Goal: Task Accomplishment & Management: Manage account settings

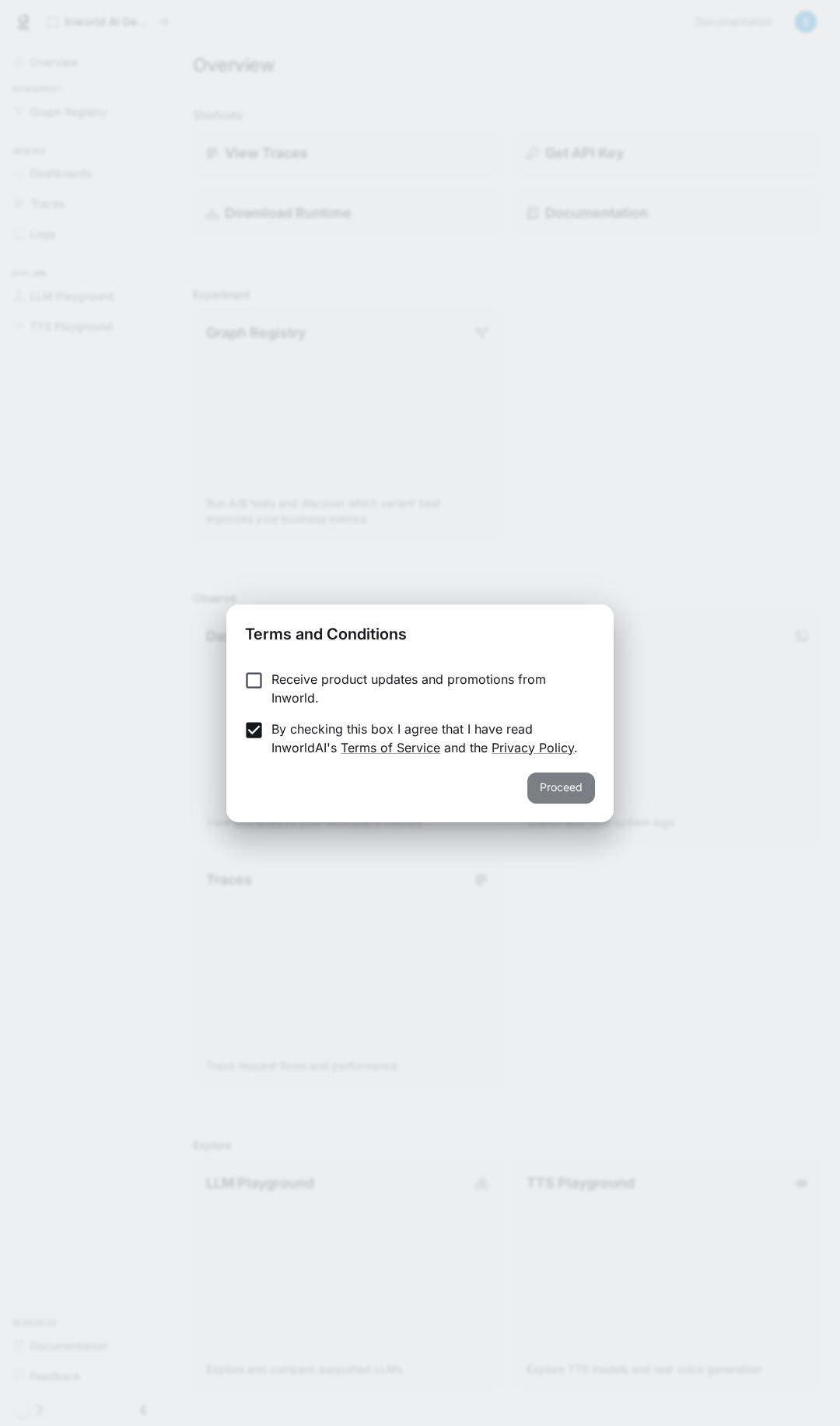
click at [555, 784] on button "Proceed" at bounding box center [561, 787] width 68 height 31
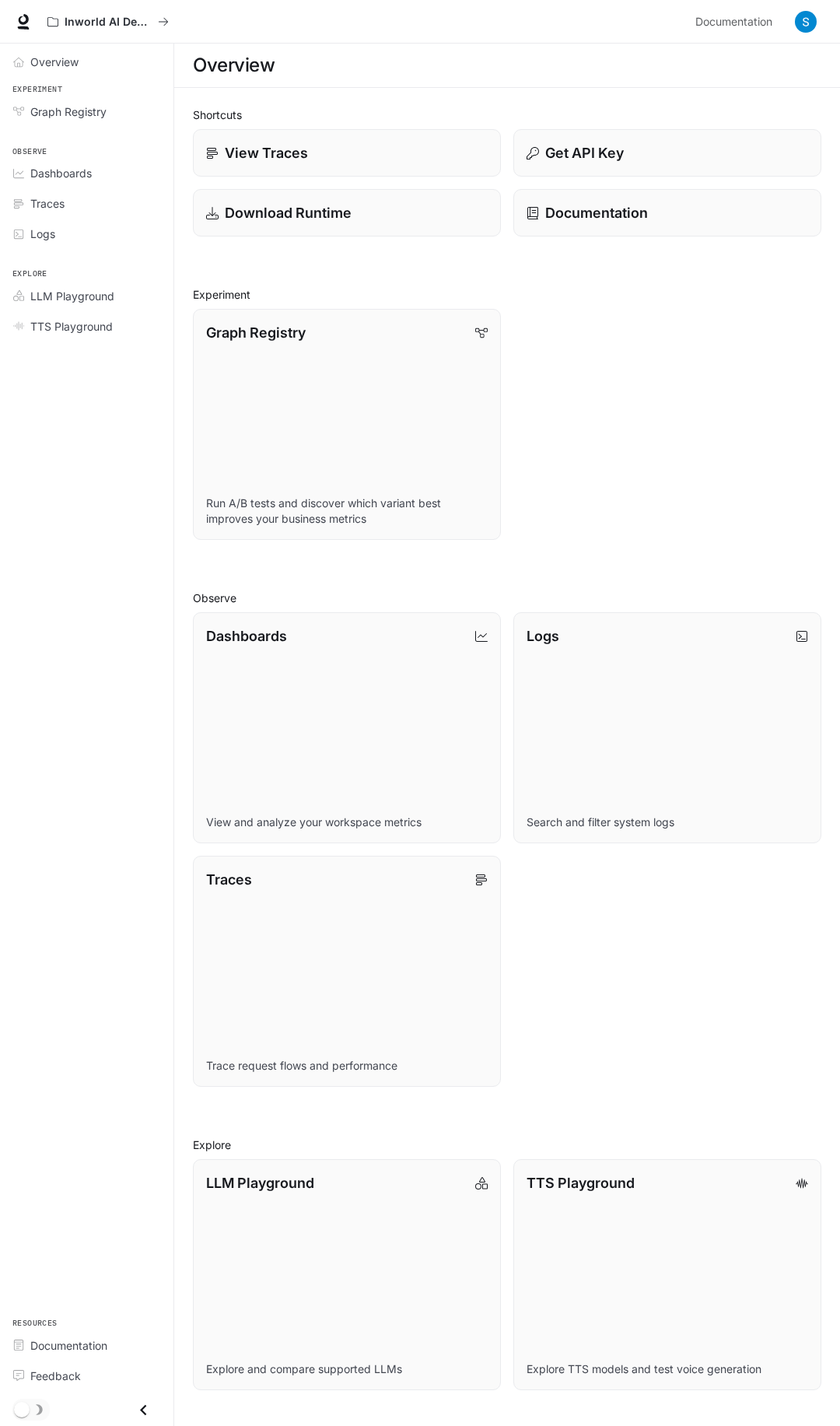
click at [807, 26] on img "button" at bounding box center [805, 22] width 22 height 22
click at [620, 148] on span "API Keys" at bounding box center [707, 146] width 201 height 15
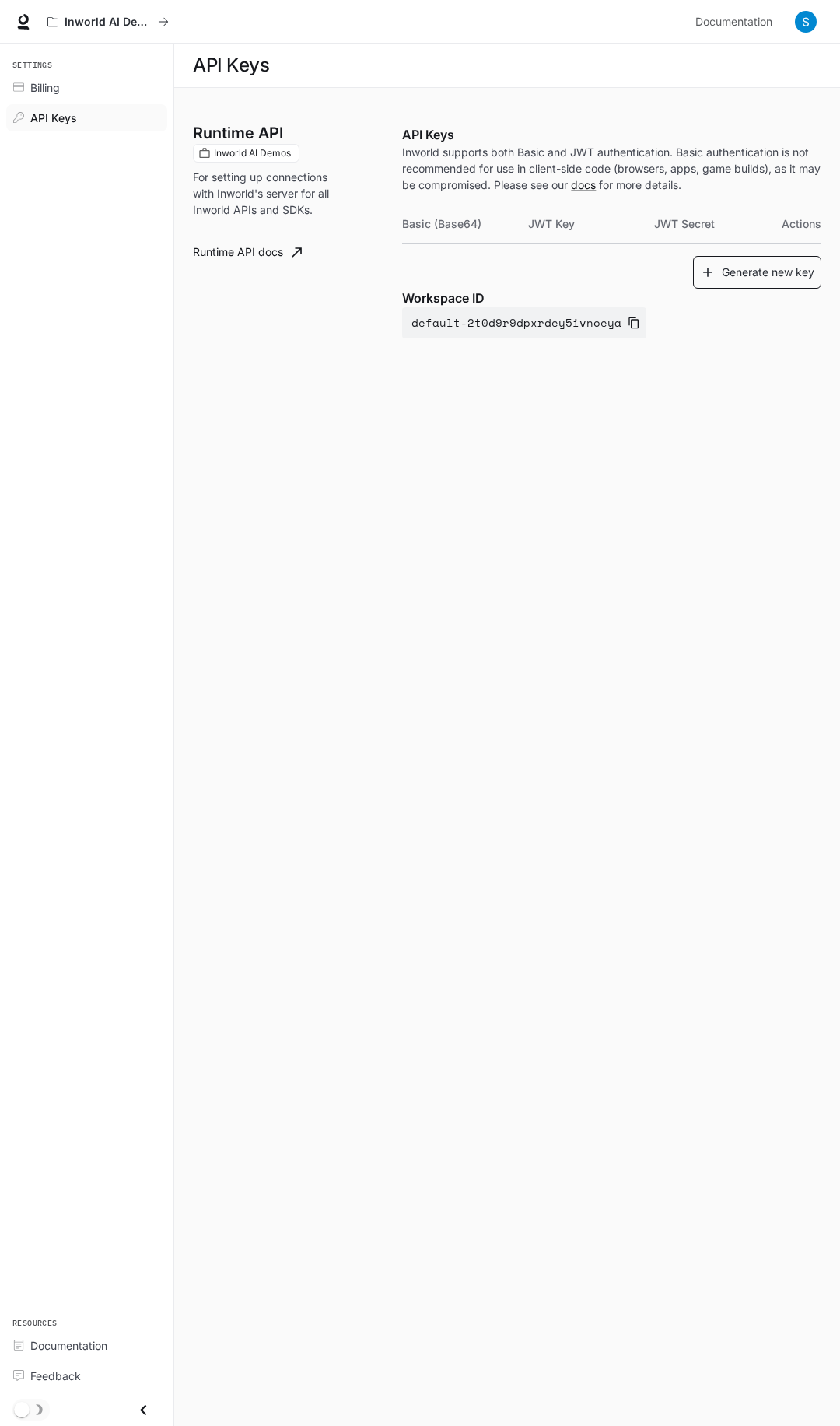
click at [739, 269] on button "Generate new key" at bounding box center [757, 273] width 128 height 34
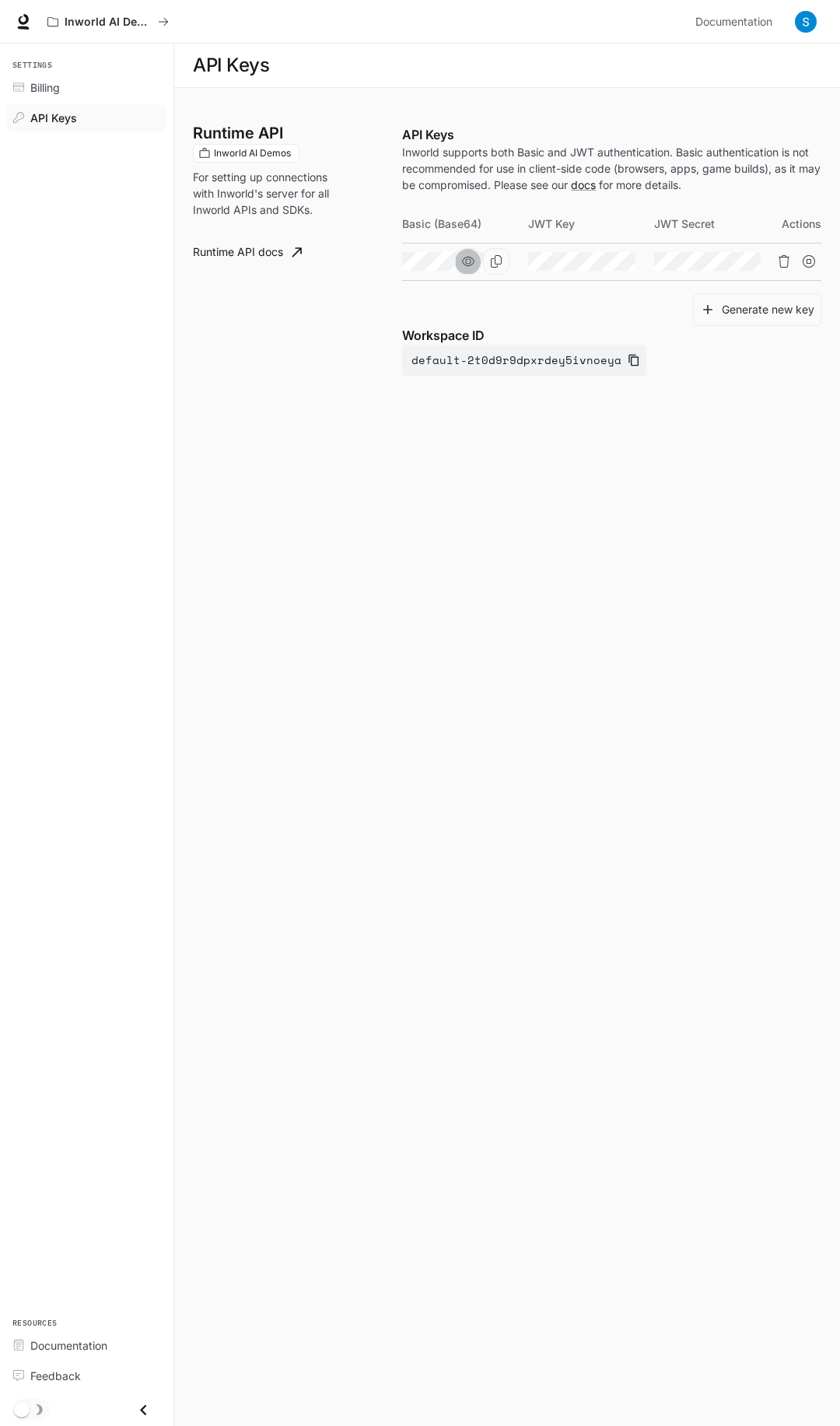
click at [468, 261] on icon "button" at bounding box center [468, 262] width 13 height 13
click at [495, 262] on icon "Copy Basic (Base64)" at bounding box center [496, 262] width 13 height 13
drag, startPoint x: 496, startPoint y: 258, endPoint x: 427, endPoint y: 275, distance: 71.1
click at [0, 0] on icon "Copy Basic (Base64)" at bounding box center [0, 0] width 0 height 0
click at [466, 260] on icon "button" at bounding box center [468, 262] width 13 height 10
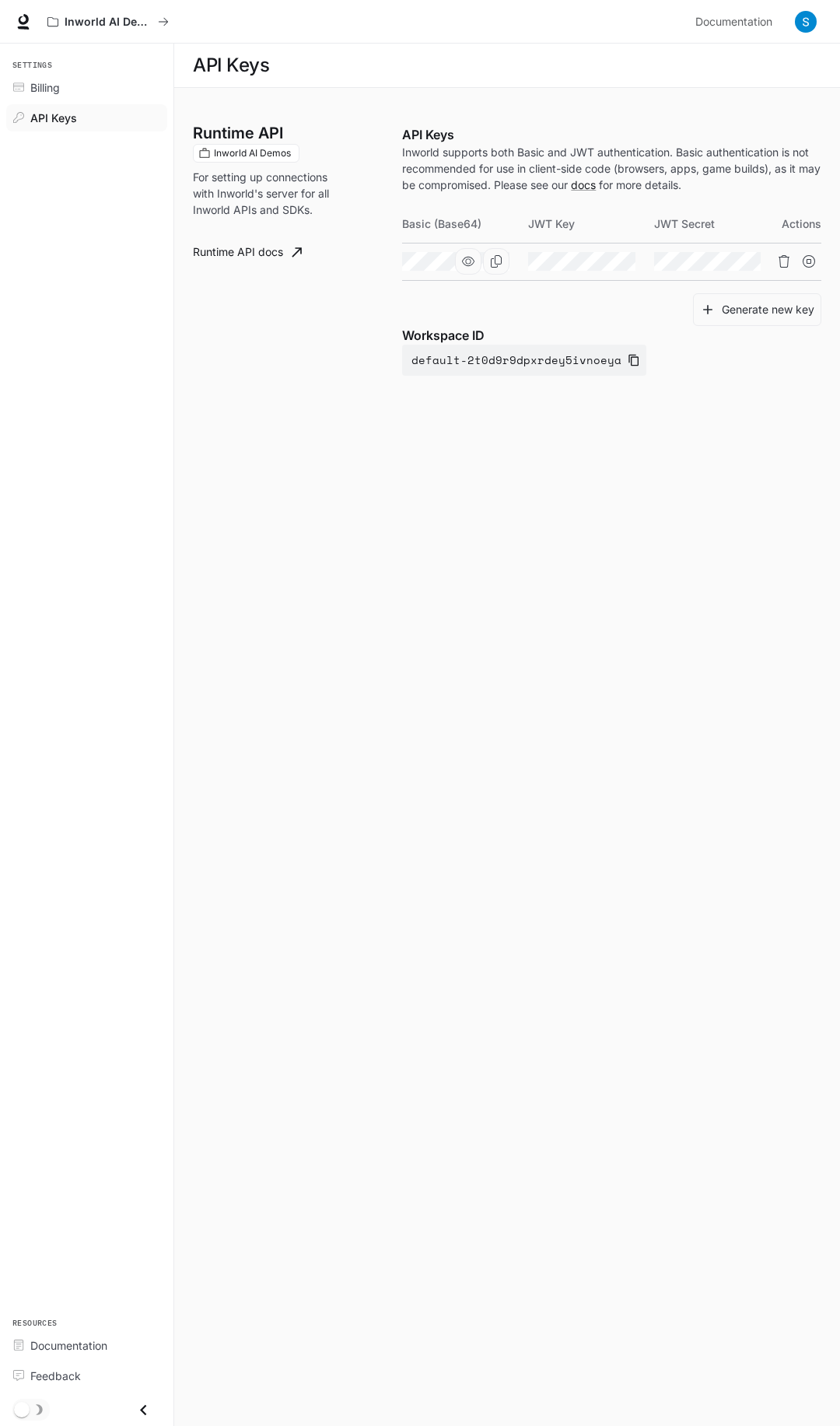
click at [466, 260] on icon "button" at bounding box center [468, 262] width 13 height 10
click at [386, 263] on div "Runtime API Inworld AI Demos For setting up connections with Inworld's server f…" at bounding box center [506, 266] width 628 height 318
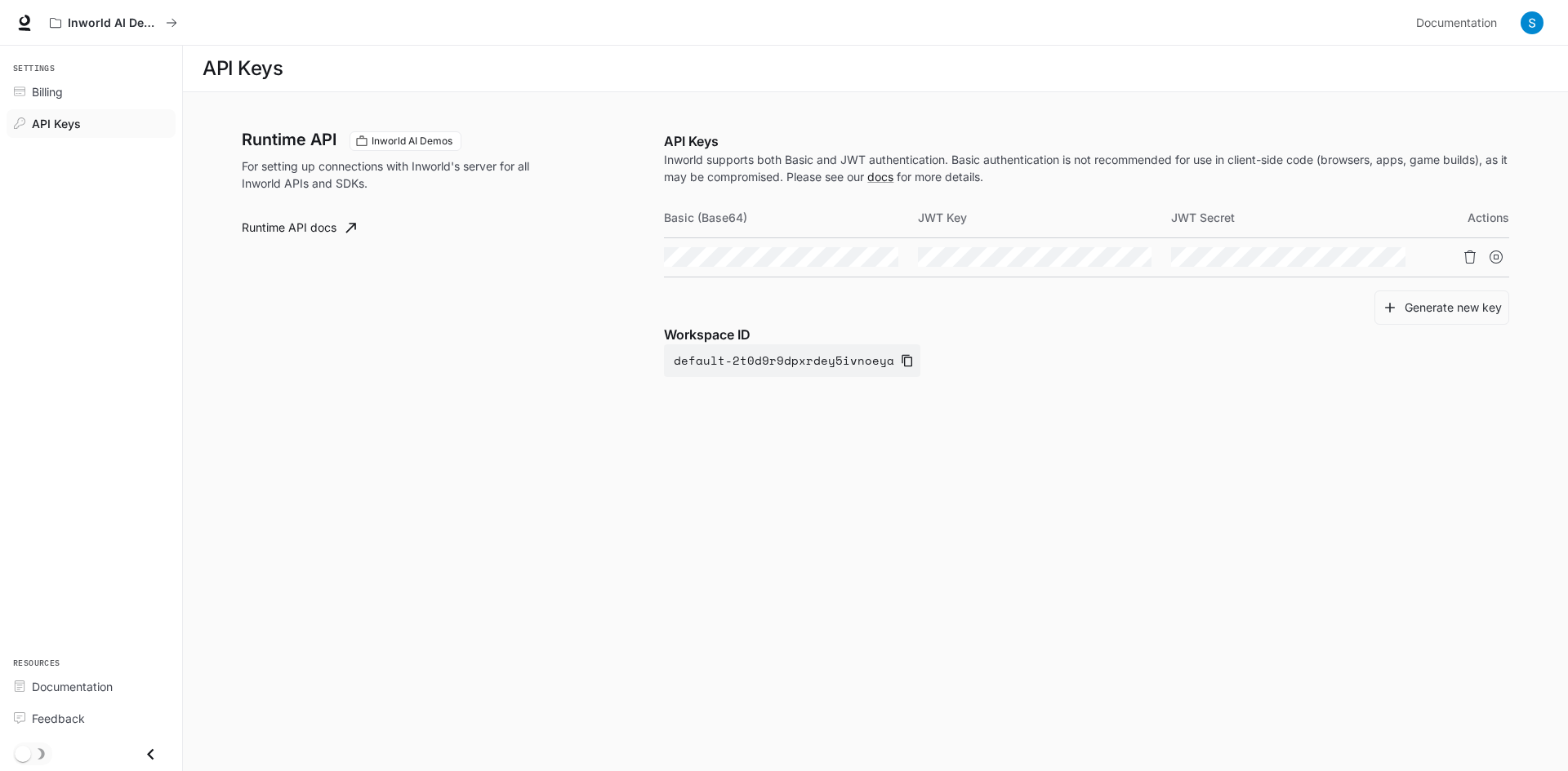
click at [881, 377] on div "Runtime API Inworld AI Demos For setting up connections with Inworld's server f…" at bounding box center [876, 270] width 1267 height 317
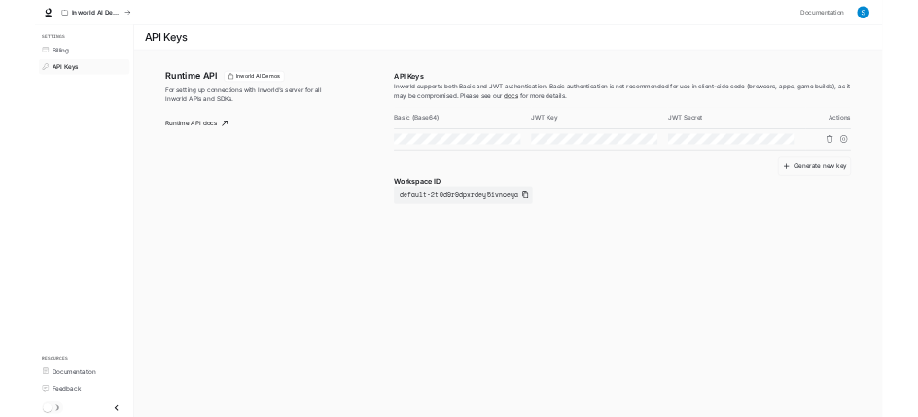
scroll to position [0, 979]
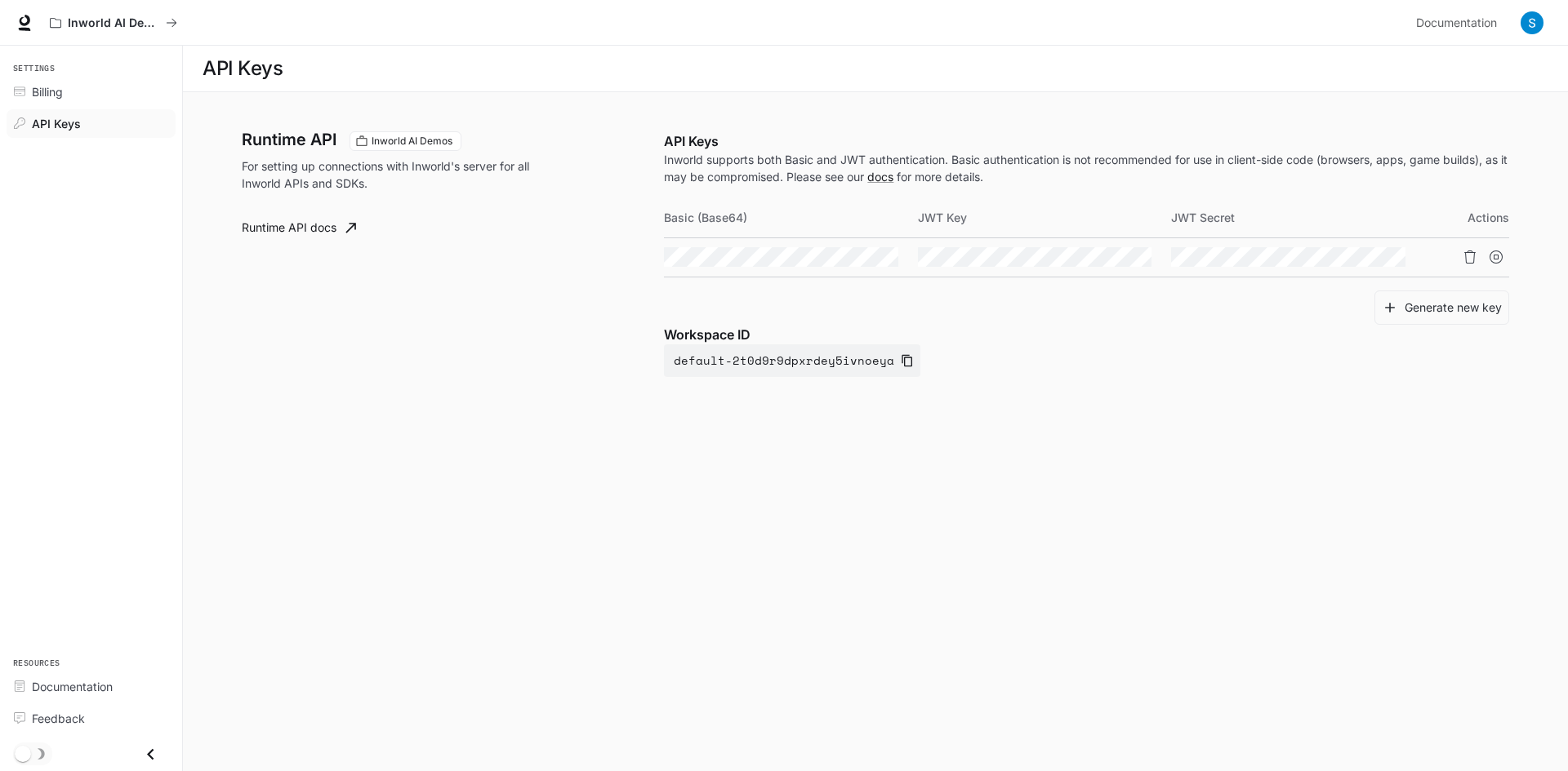
click at [881, 258] on tr at bounding box center [1087, 257] width 845 height 39
click at [881, 443] on div "Runtime API Inworld AI Demos For setting up connections with Inworld's server f…" at bounding box center [875, 270] width 1307 height 357
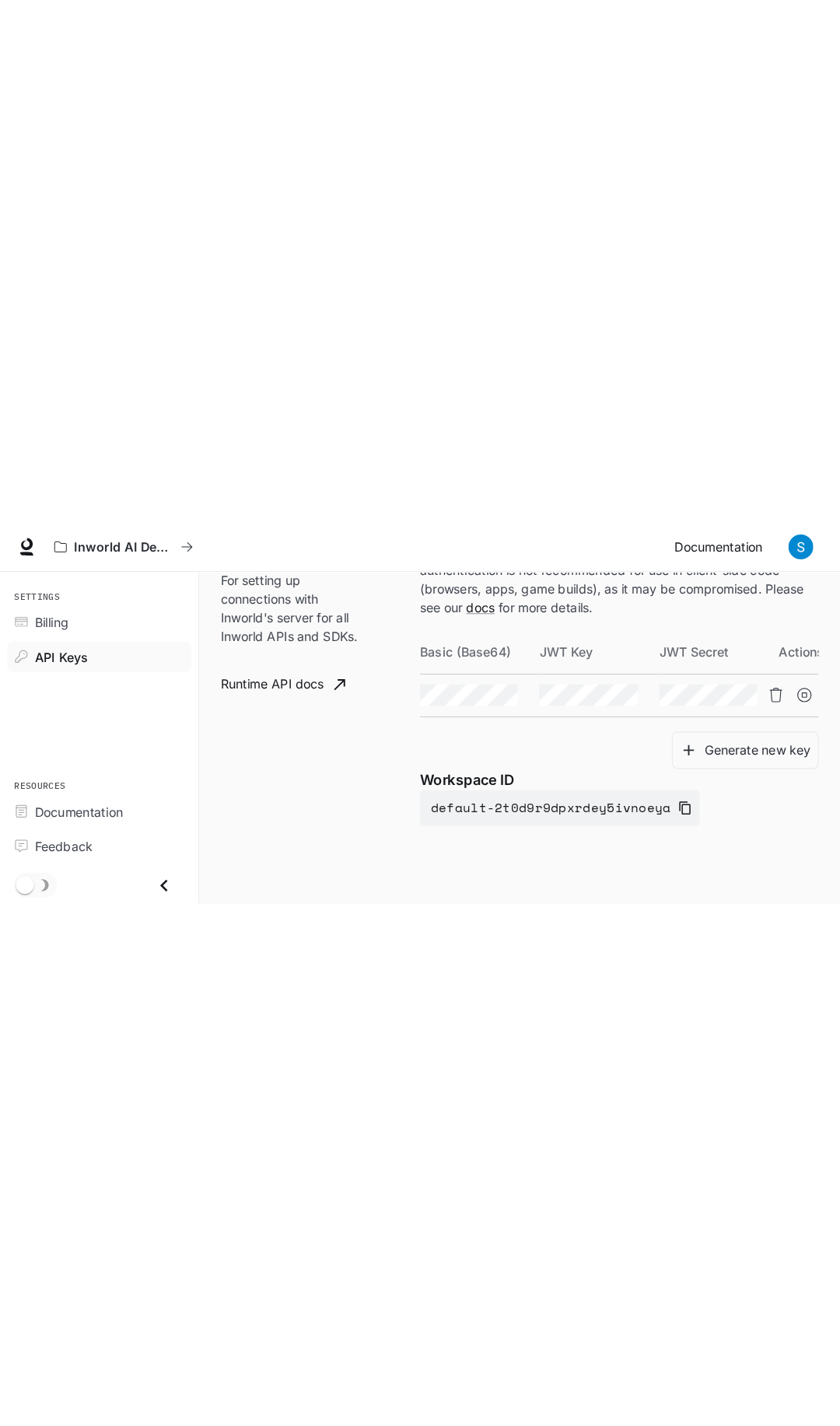
scroll to position [0, 0]
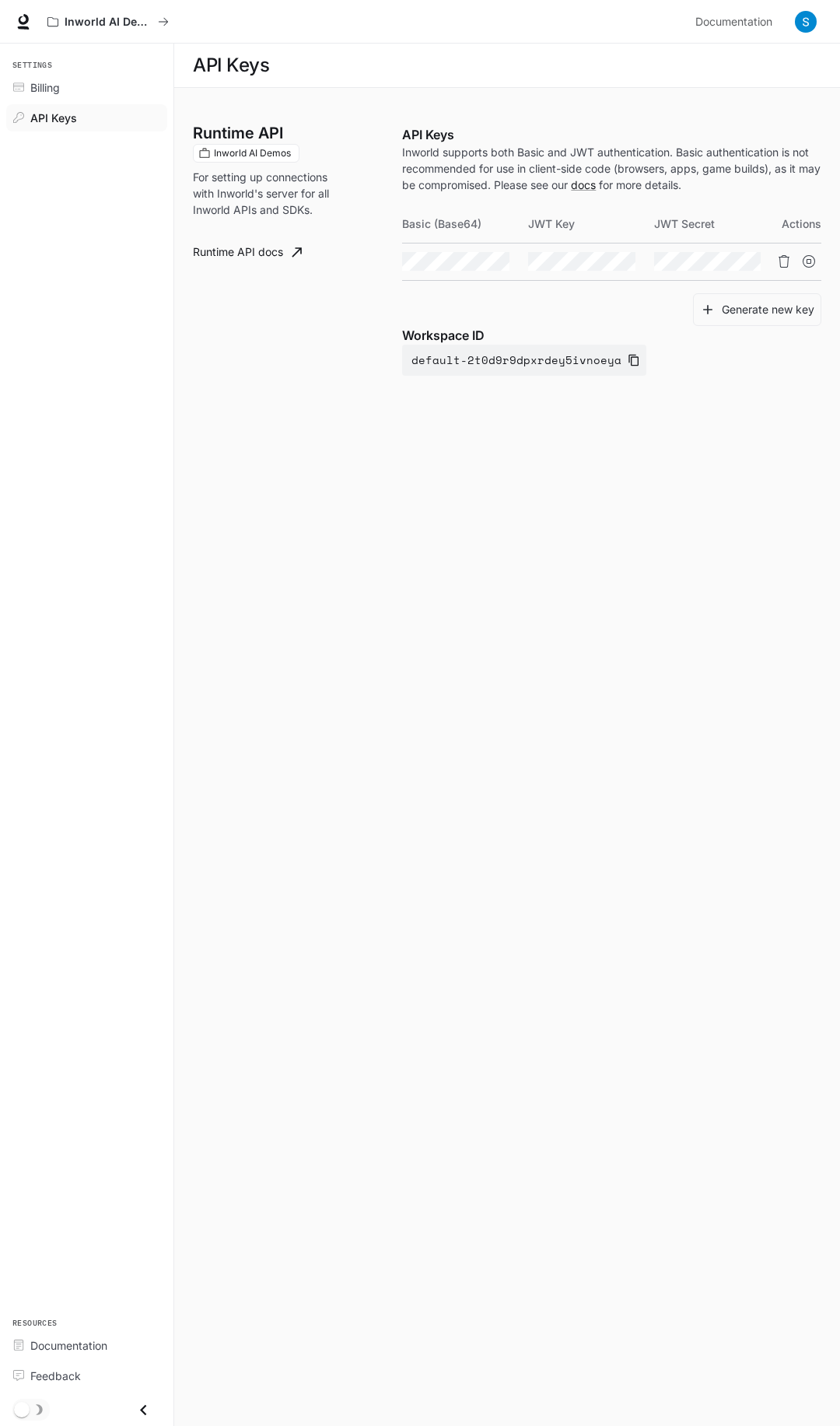
click at [566, 522] on main "API Keys Runtime API Inworld AI Demos For setting up connections with Inworld's…" at bounding box center [507, 734] width 666 height 1382
click at [491, 259] on icon "Copy Basic (Base64)" at bounding box center [496, 262] width 11 height 13
